Goal: Task Accomplishment & Management: Manage account settings

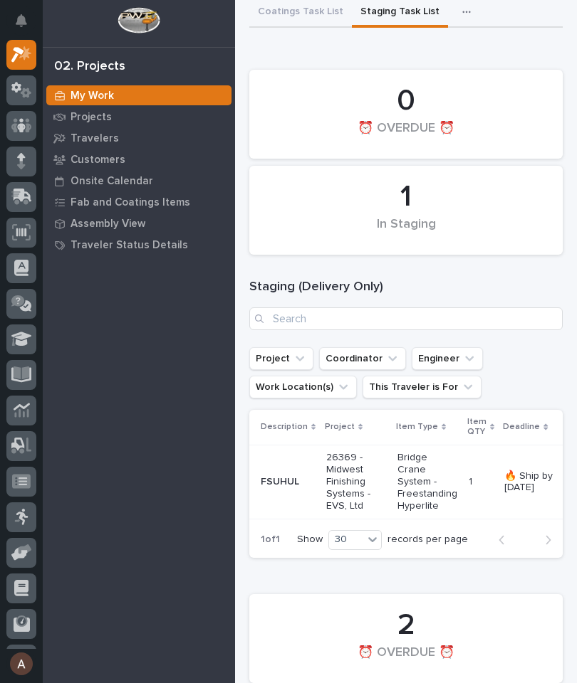
scroll to position [63, 0]
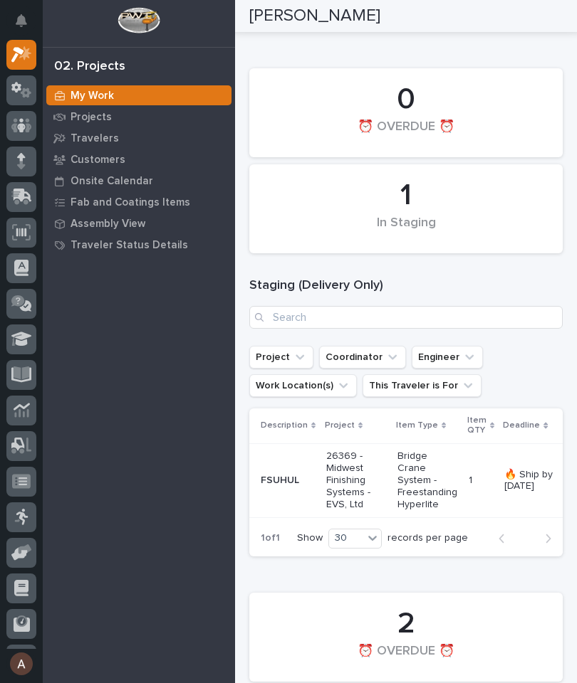
click at [26, 194] on icon at bounding box center [23, 196] width 19 height 14
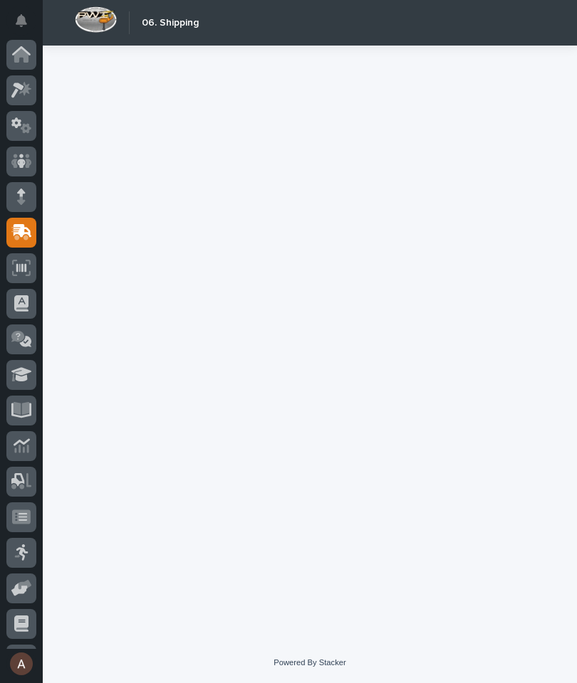
scroll to position [67, 0]
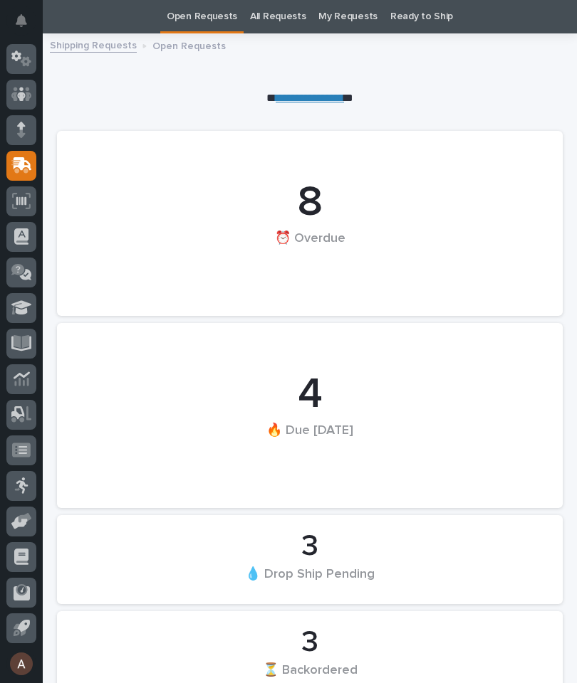
click at [29, 170] on icon at bounding box center [21, 165] width 21 height 16
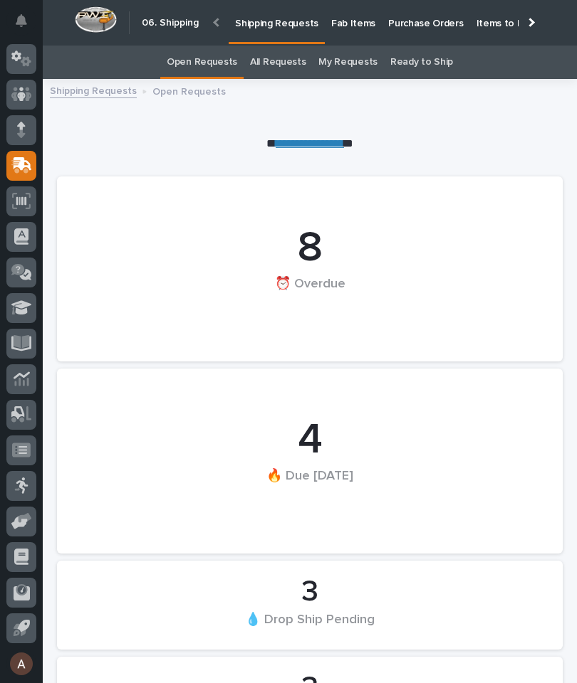
scroll to position [0, -114]
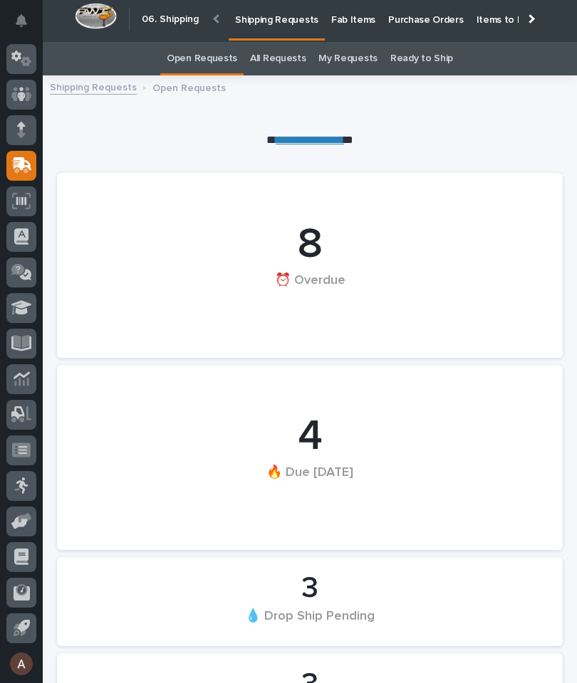
click at [32, 164] on div at bounding box center [21, 166] width 30 height 30
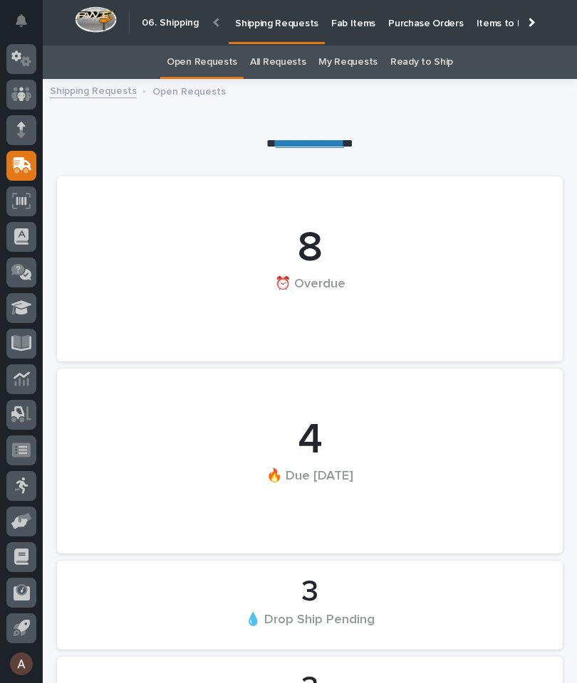
click at [534, 27] on div at bounding box center [529, 22] width 23 height 44
click at [382, 35] on link "Fab Items" at bounding box center [353, 22] width 57 height 44
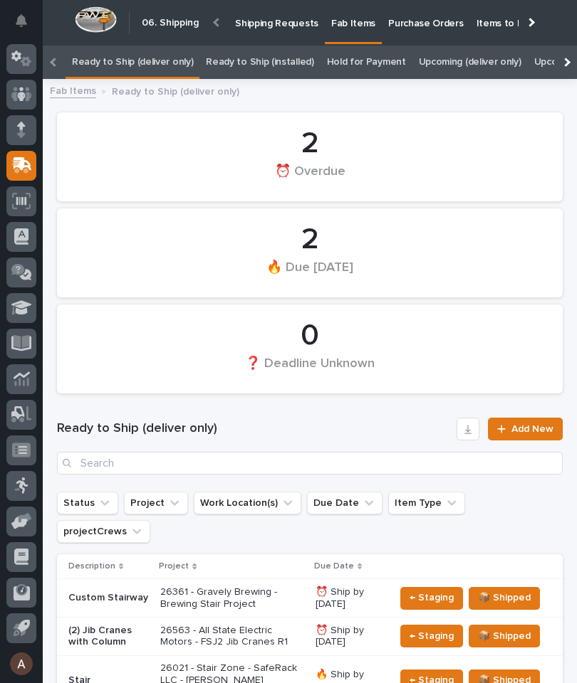
click at [572, 64] on div at bounding box center [565, 62] width 23 height 33
click at [441, 52] on link "All" at bounding box center [446, 62] width 10 height 33
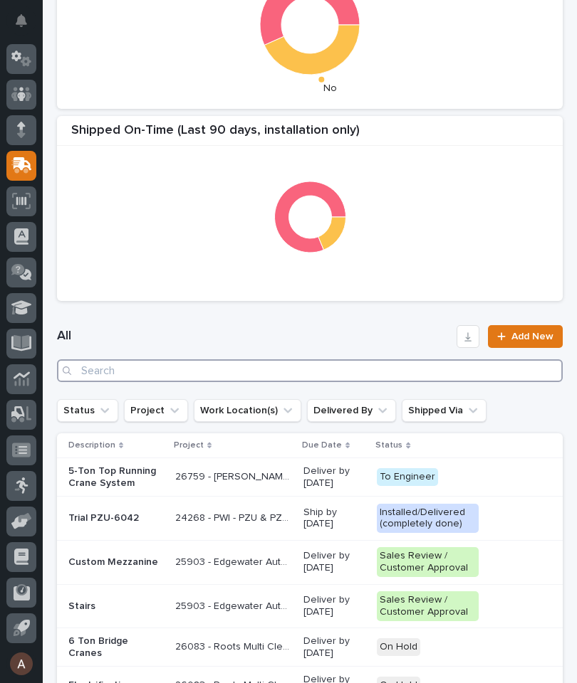
click at [292, 380] on input "Search" at bounding box center [309, 371] width 505 height 23
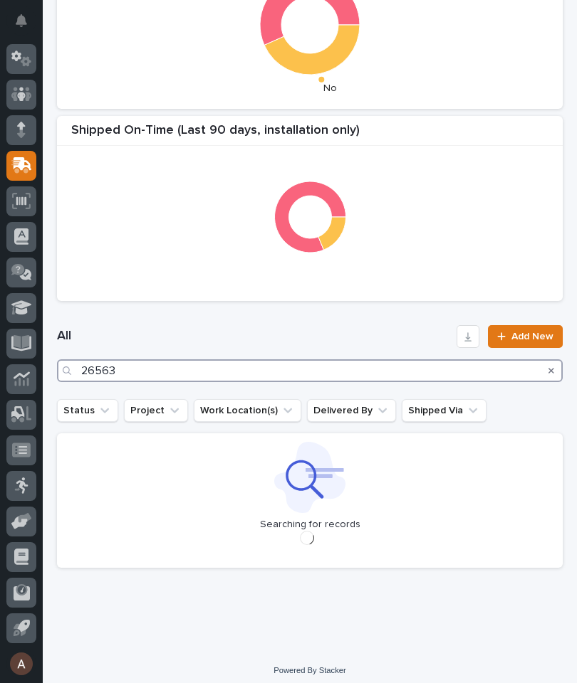
type input "26563"
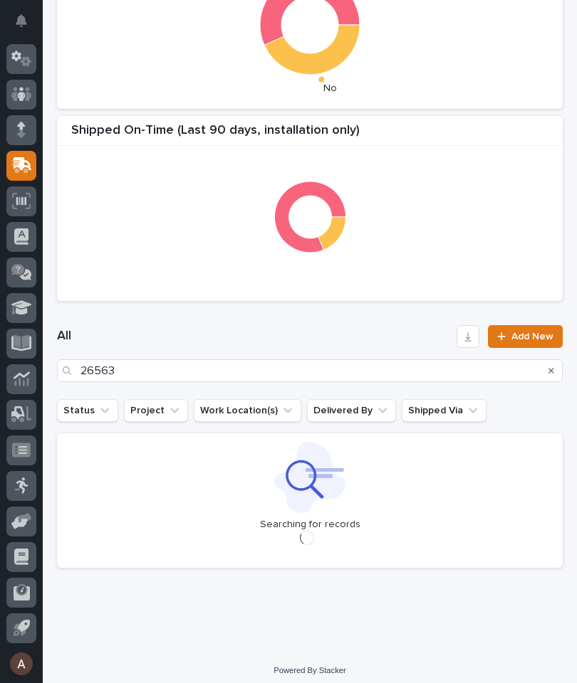
click at [299, 348] on div "All 26563 Add New" at bounding box center [309, 353] width 505 height 57
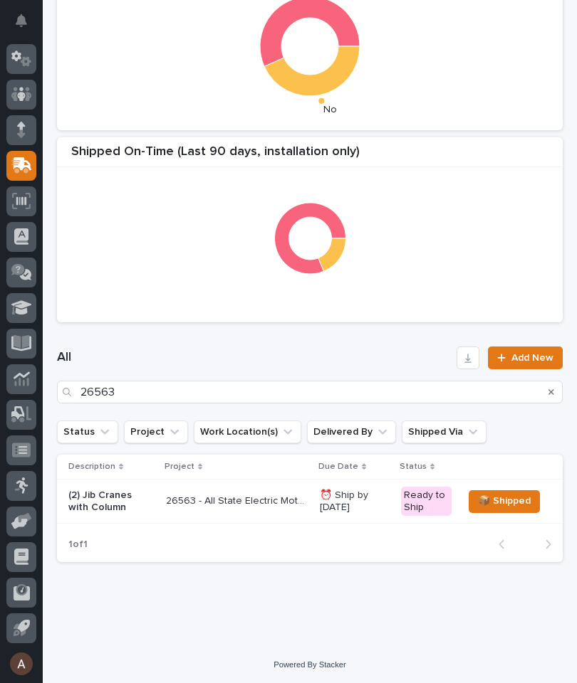
click at [122, 494] on p "(2) Jib Cranes with Column" at bounding box center [111, 502] width 86 height 24
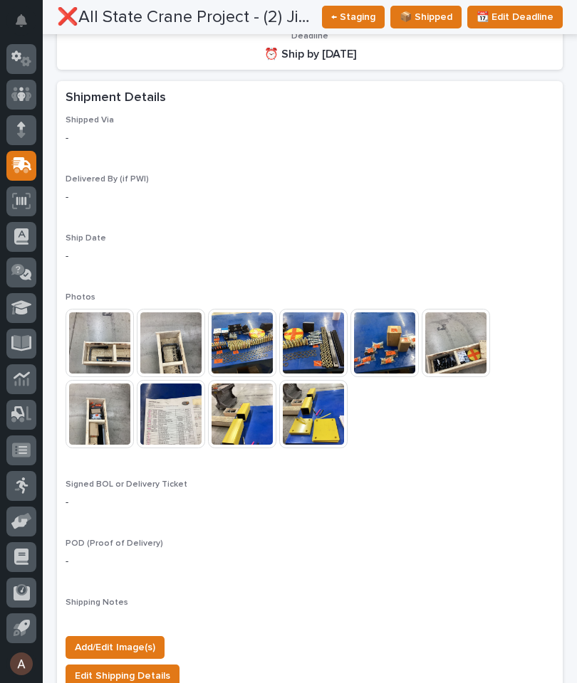
click at [145, 639] on span "Add/Edit Image(s)" at bounding box center [115, 647] width 80 height 17
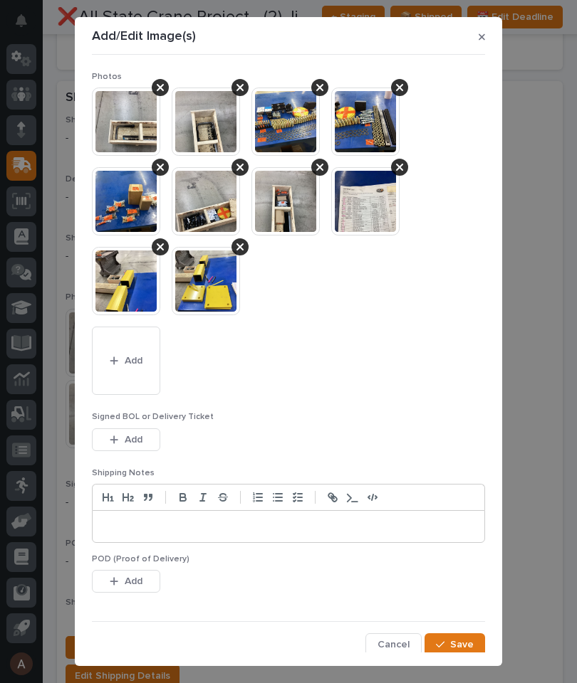
click at [140, 359] on span "Add" at bounding box center [134, 361] width 18 height 13
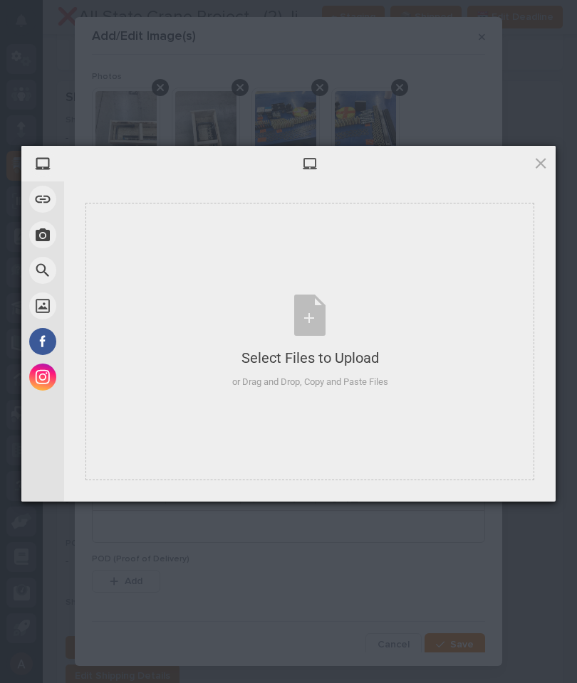
click at [450, 303] on div "Select Files to Upload or Drag and Drop, Copy and Paste Files" at bounding box center [309, 342] width 449 height 278
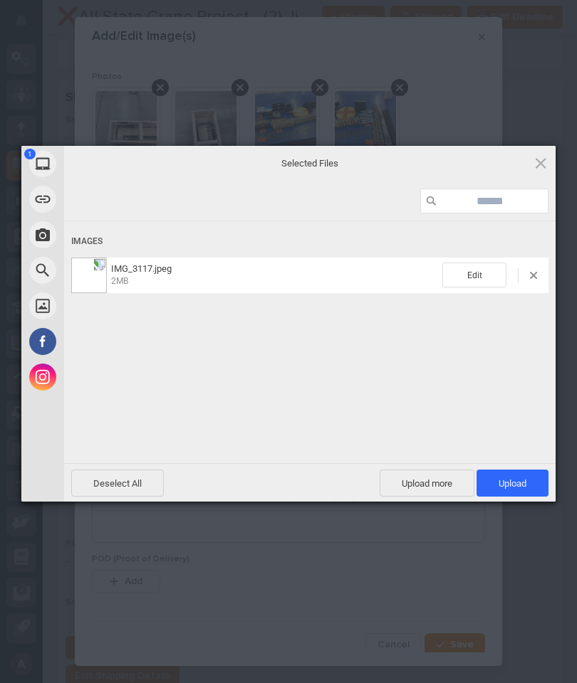
click at [526, 494] on span "Upload 1" at bounding box center [512, 483] width 72 height 27
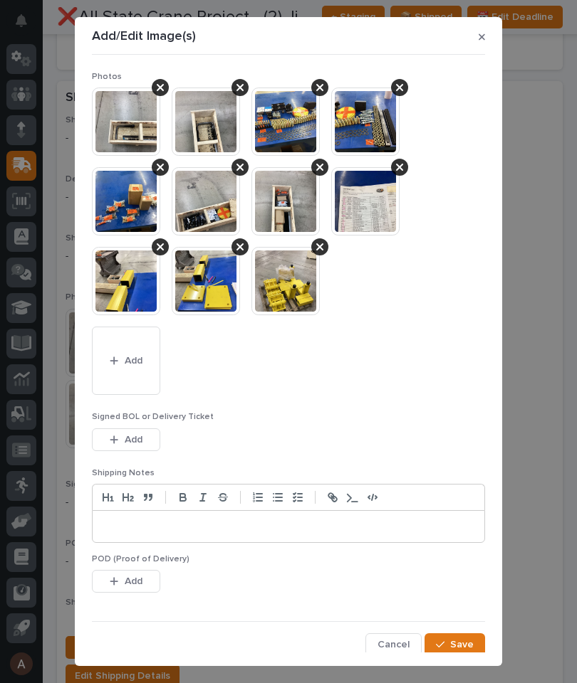
click at [469, 639] on span "Save" at bounding box center [461, 645] width 23 height 13
